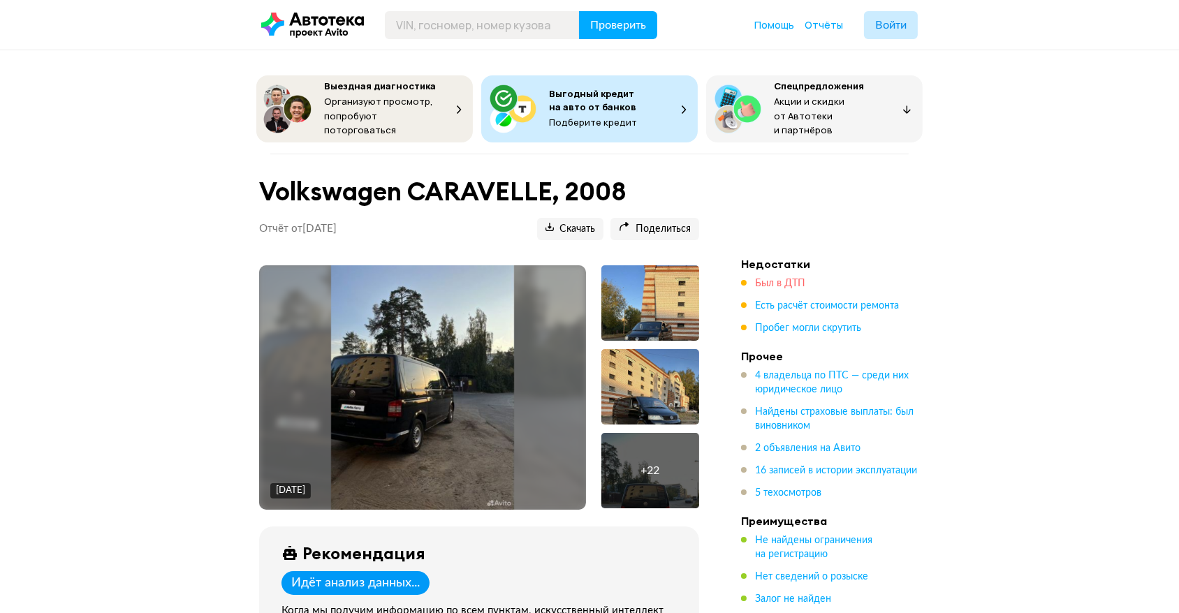
click at [773, 279] on span "Был в ДТП" at bounding box center [780, 284] width 50 height 10
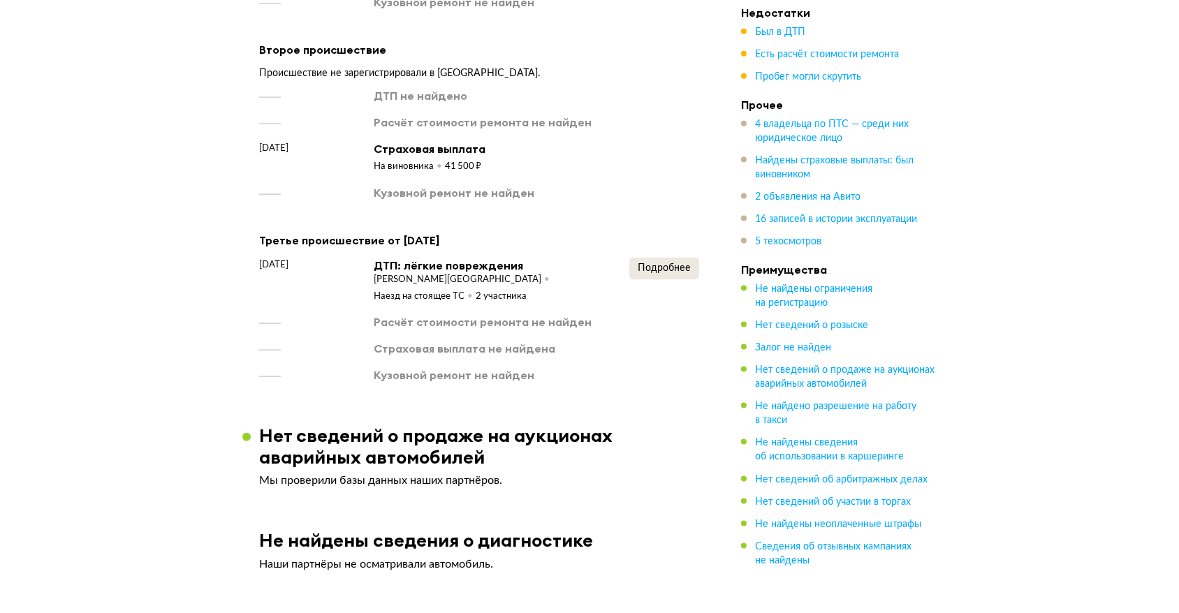
scroll to position [2287, 0]
click at [649, 268] on span "Подробнее" at bounding box center [664, 268] width 53 height 10
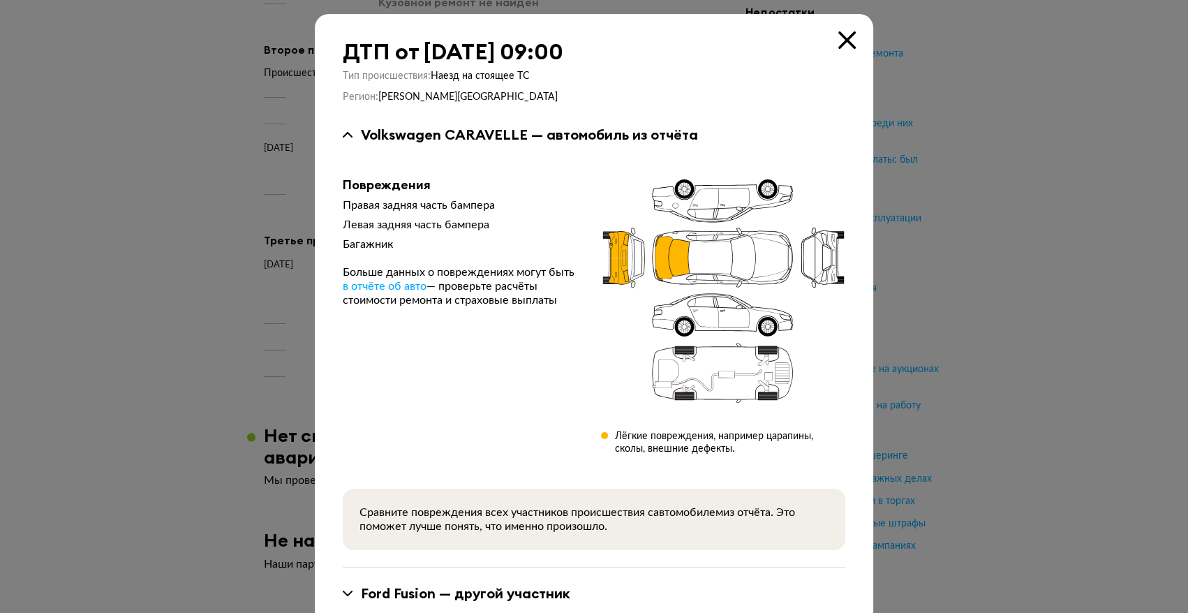
click at [1052, 242] on div at bounding box center [594, 306] width 1188 height 613
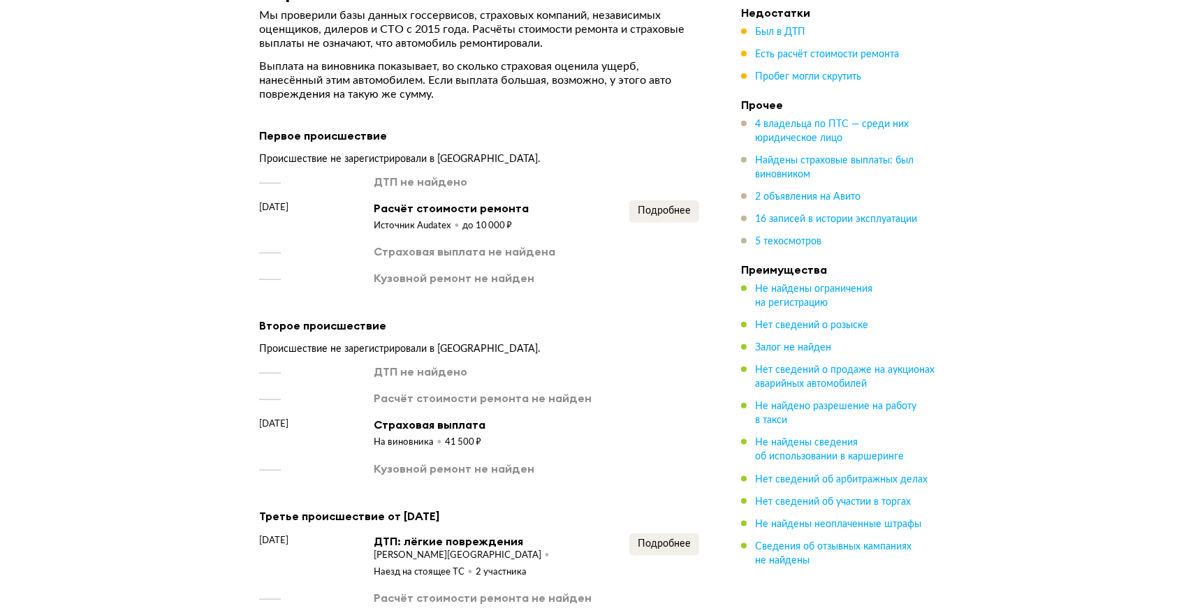
scroll to position [2011, 0]
click at [670, 209] on span "Подробнее" at bounding box center [664, 211] width 53 height 10
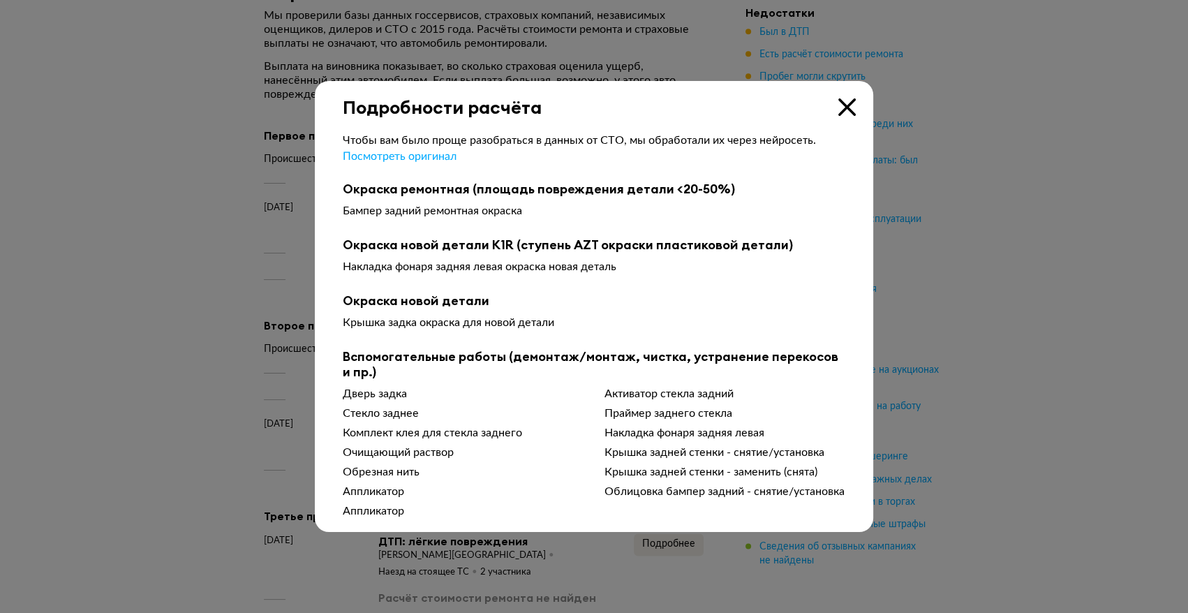
click at [1037, 235] on div at bounding box center [594, 306] width 1188 height 613
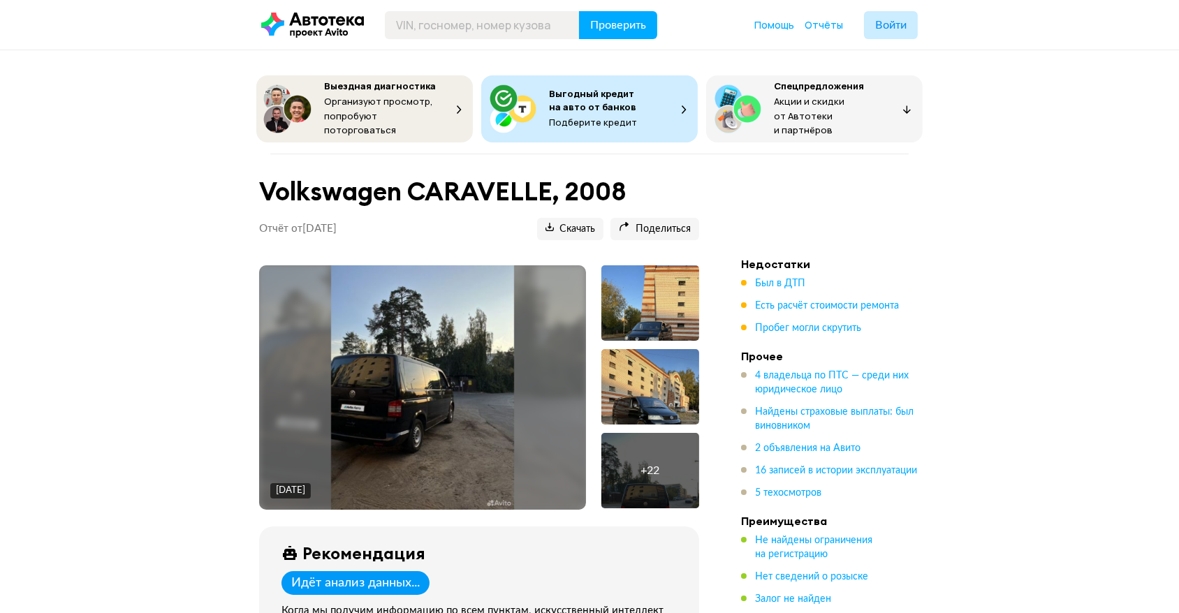
scroll to position [0, 0]
click at [784, 279] on span "Был в ДТП" at bounding box center [780, 284] width 50 height 10
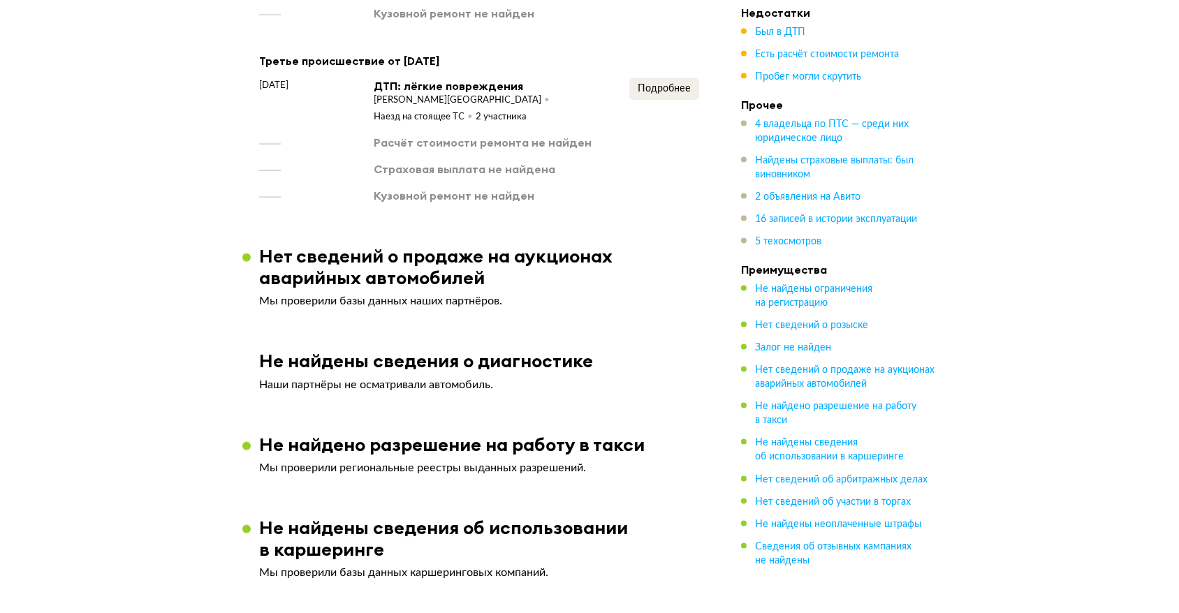
scroll to position [2471, 0]
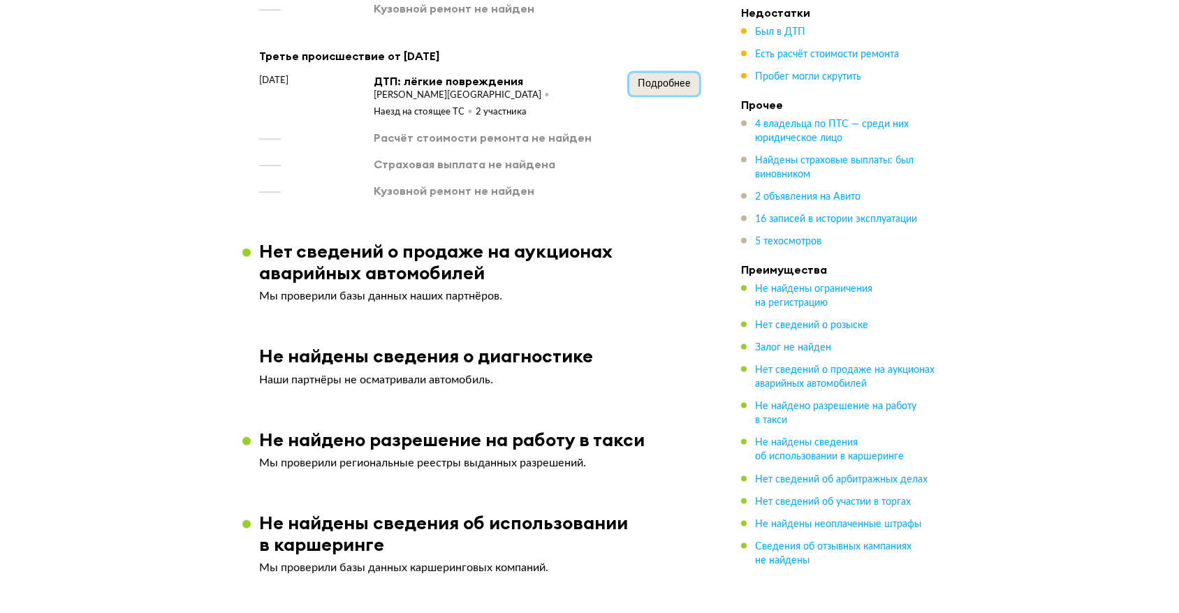
click at [674, 85] on span "Подробнее" at bounding box center [664, 84] width 53 height 10
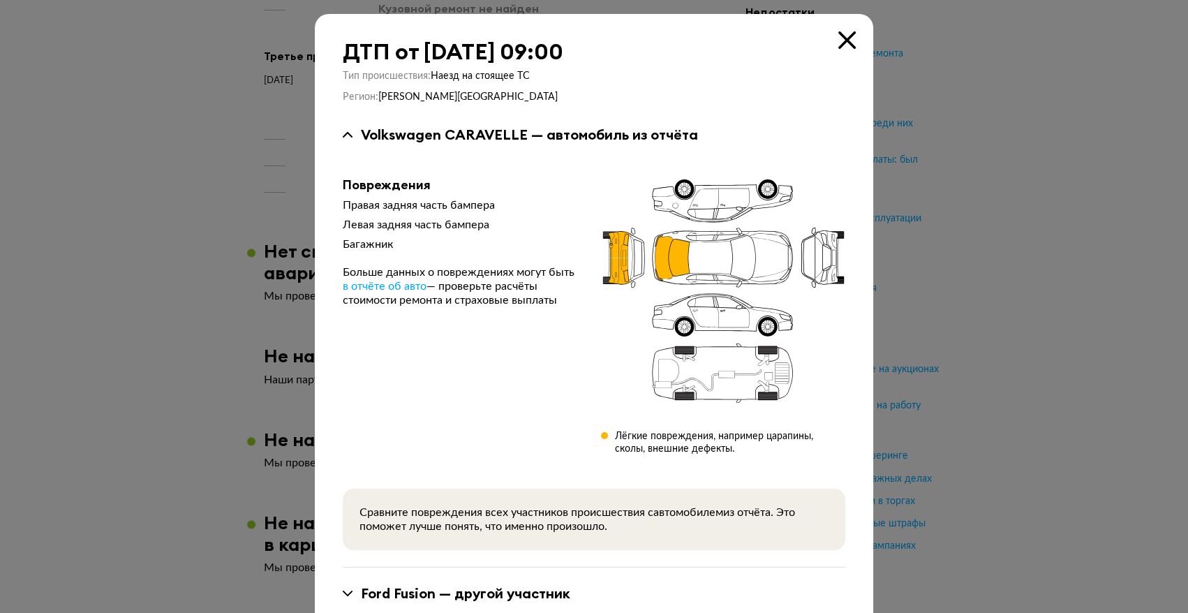
click at [997, 149] on div at bounding box center [594, 306] width 1188 height 613
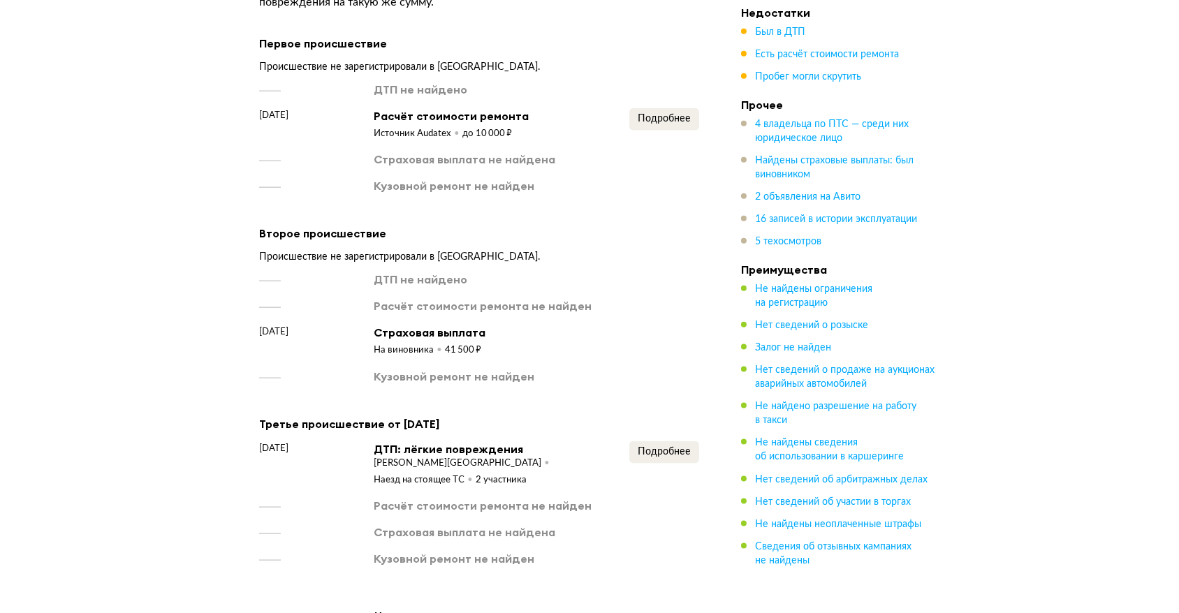
scroll to position [2103, 0]
click at [691, 114] on span "Подробнее" at bounding box center [664, 119] width 53 height 10
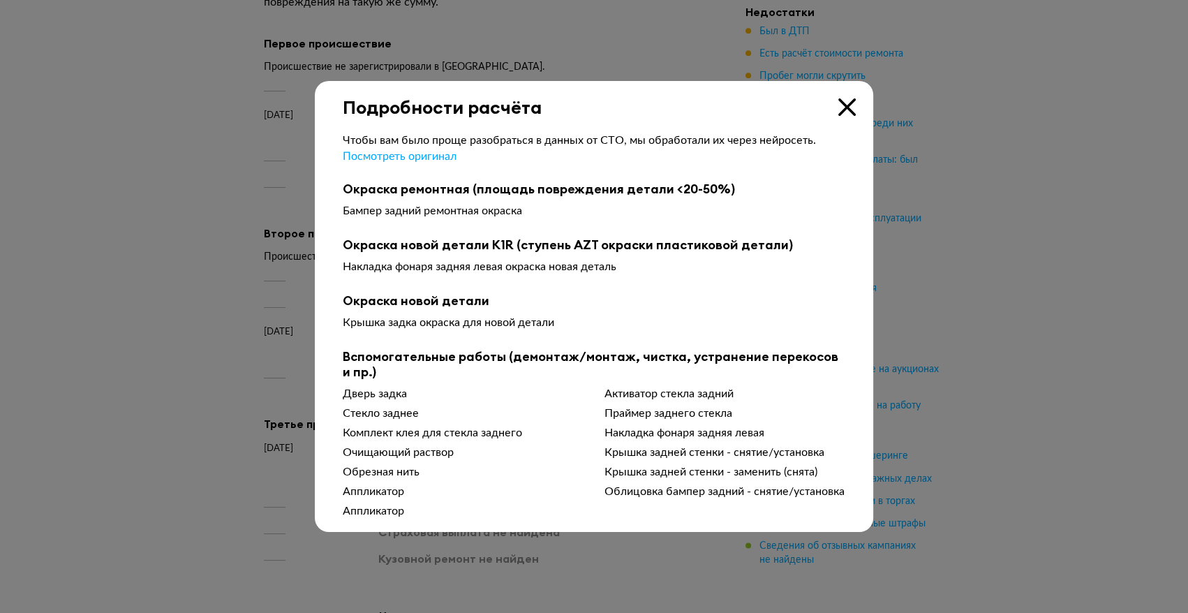
click at [1063, 186] on div at bounding box center [594, 306] width 1188 height 613
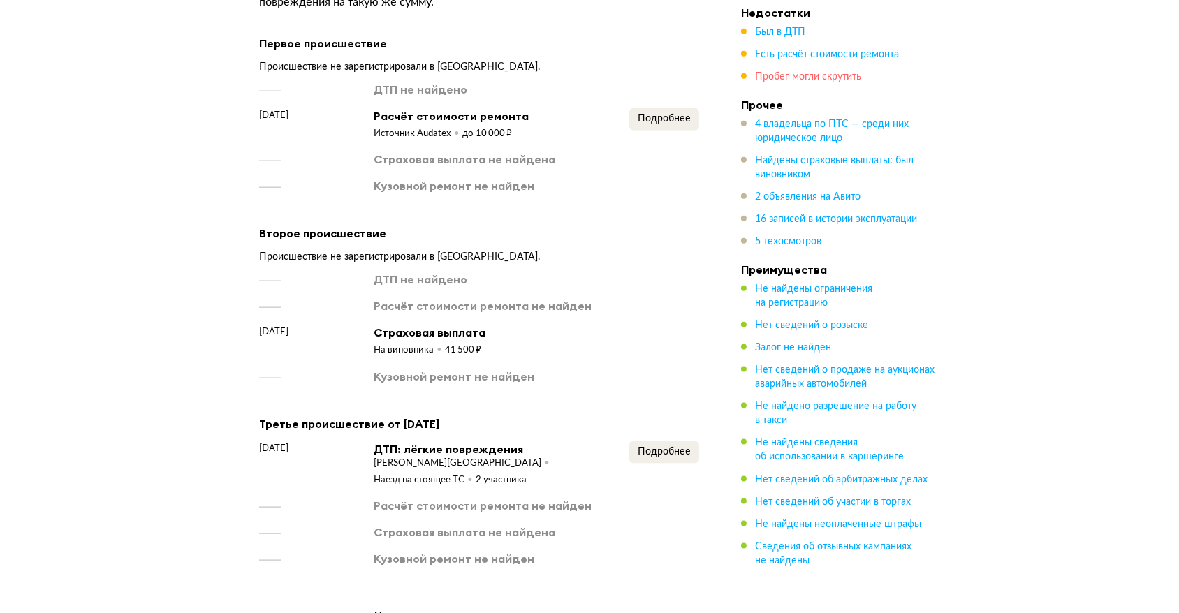
click at [765, 75] on span "Пробег могли скрутить" at bounding box center [808, 77] width 106 height 10
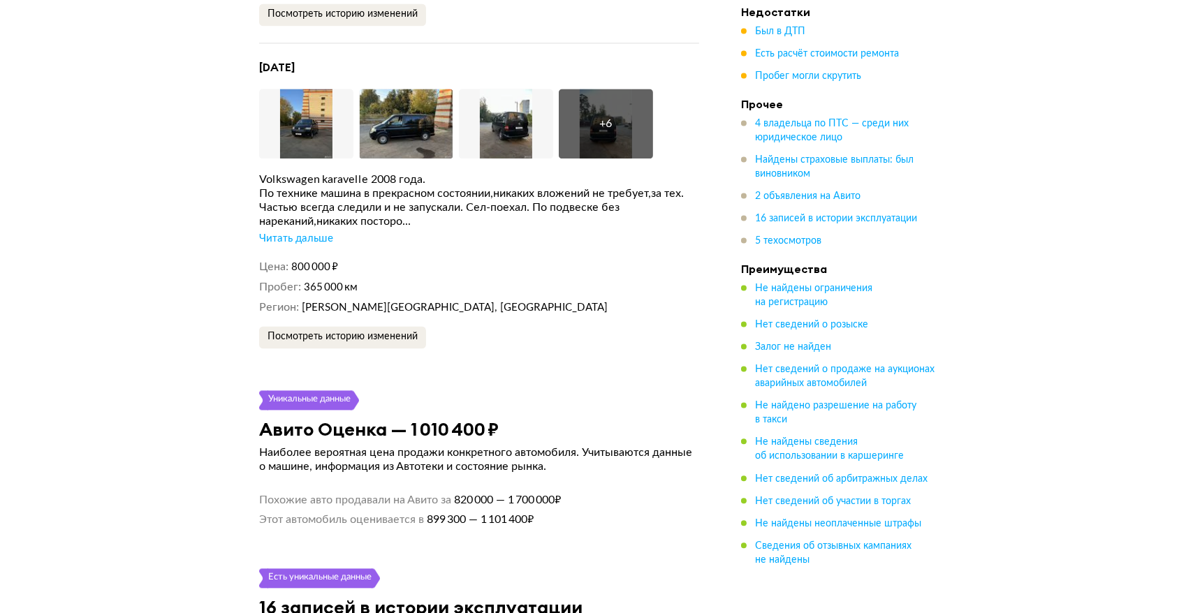
scroll to position [3650, 0]
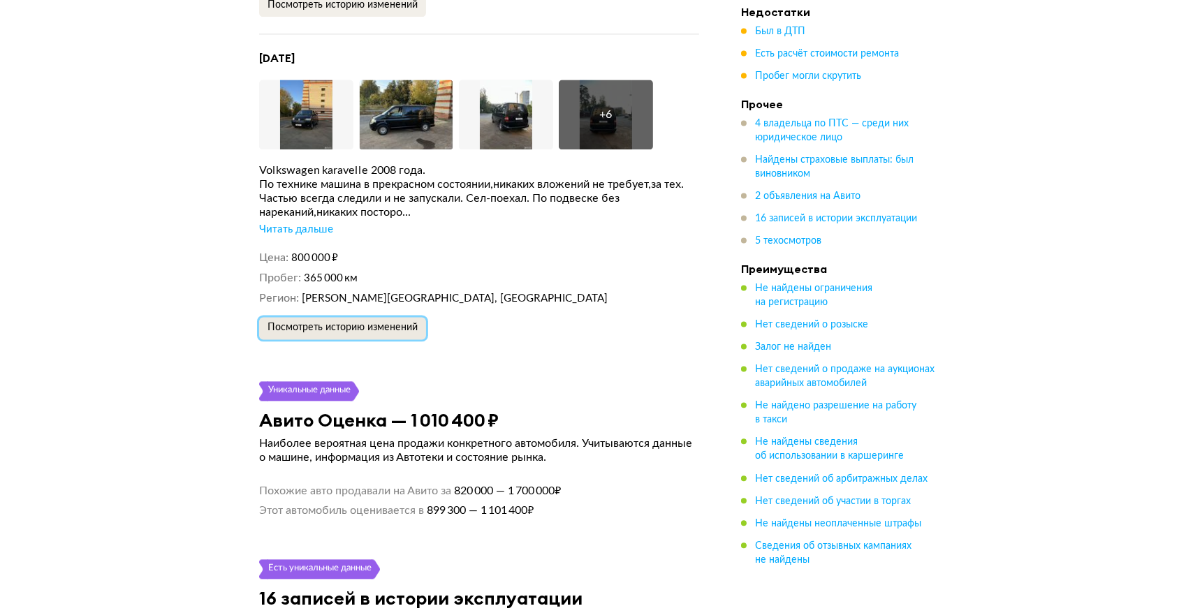
click at [357, 323] on span "Посмотреть историю изменений" at bounding box center [342, 328] width 150 height 10
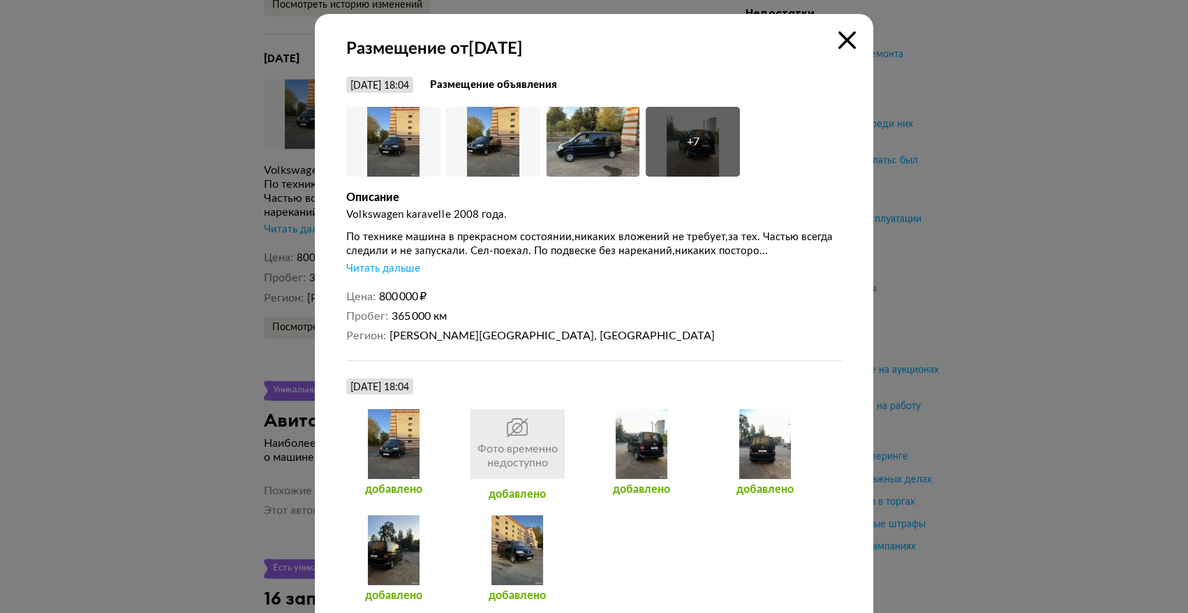
click at [845, 33] on icon at bounding box center [847, 39] width 17 height 17
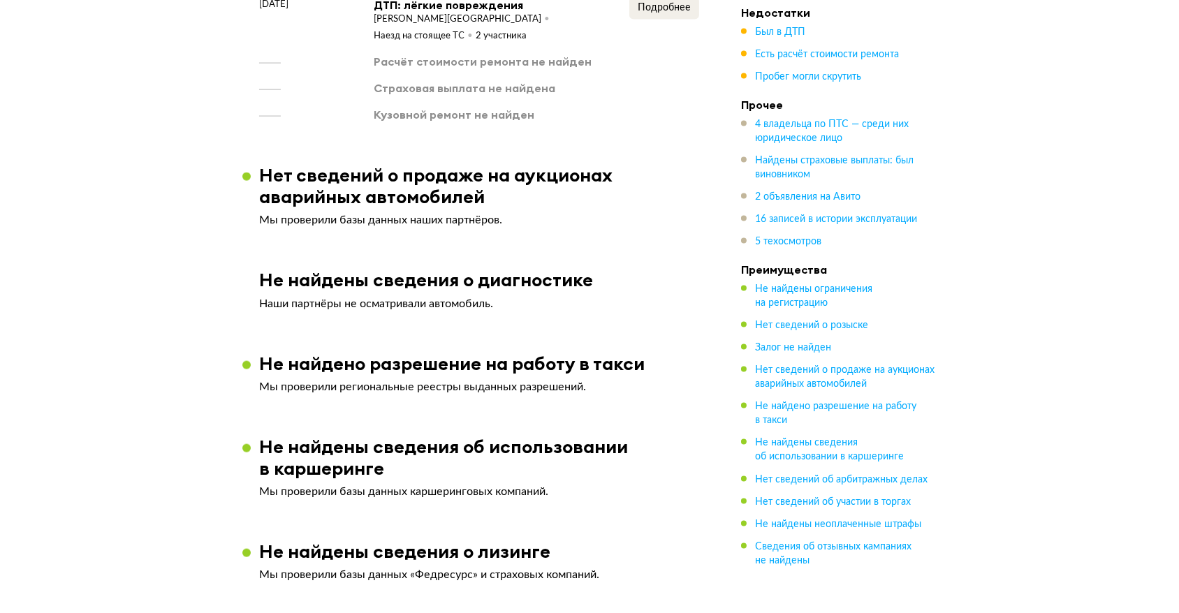
scroll to position [2547, 0]
